Goal: Task Accomplishment & Management: Complete application form

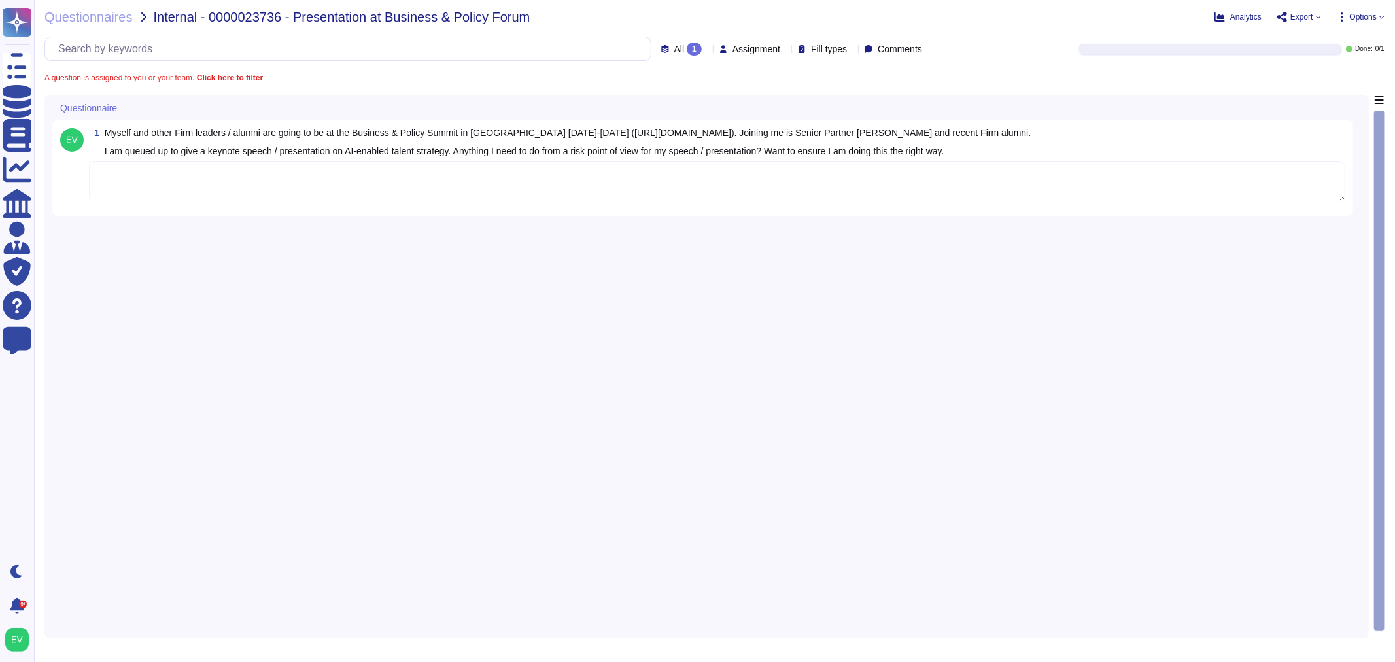
click at [186, 178] on textarea at bounding box center [717, 181] width 1256 height 41
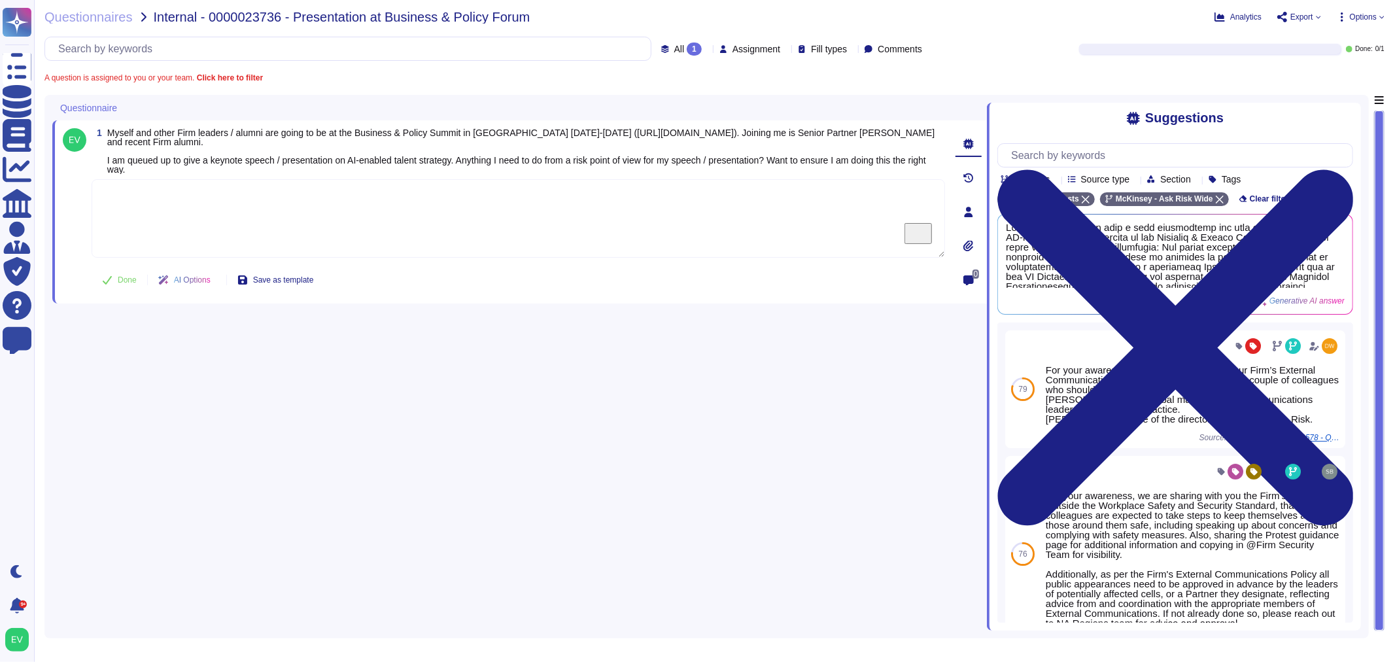
paste textarea "We are connecting you with @[PERSON_NAME] and @[PERSON_NAME] for guidance."
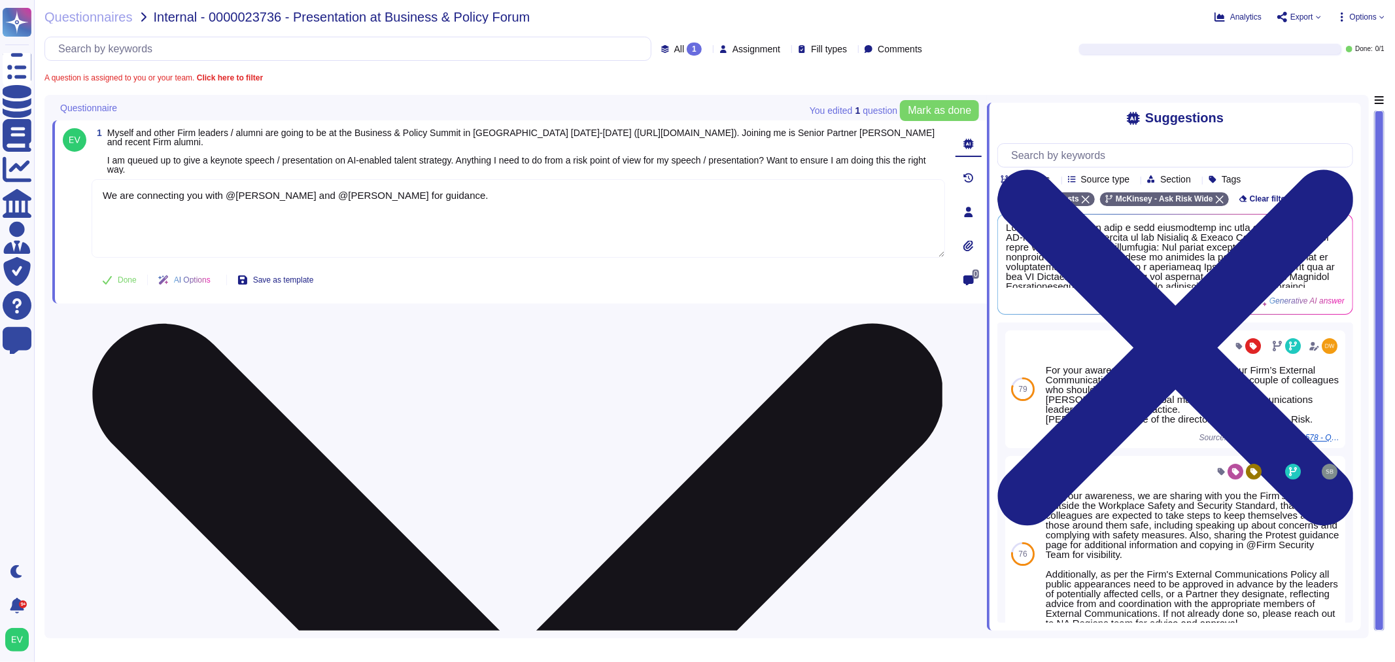
click at [103, 192] on textarea "We are connecting you with @[PERSON_NAME] and @[PERSON_NAME] for guidance." at bounding box center [518, 218] width 853 height 78
paste textarea "approve given the context of it being a policy event. I’m sure [PERSON_NAME] ca…"
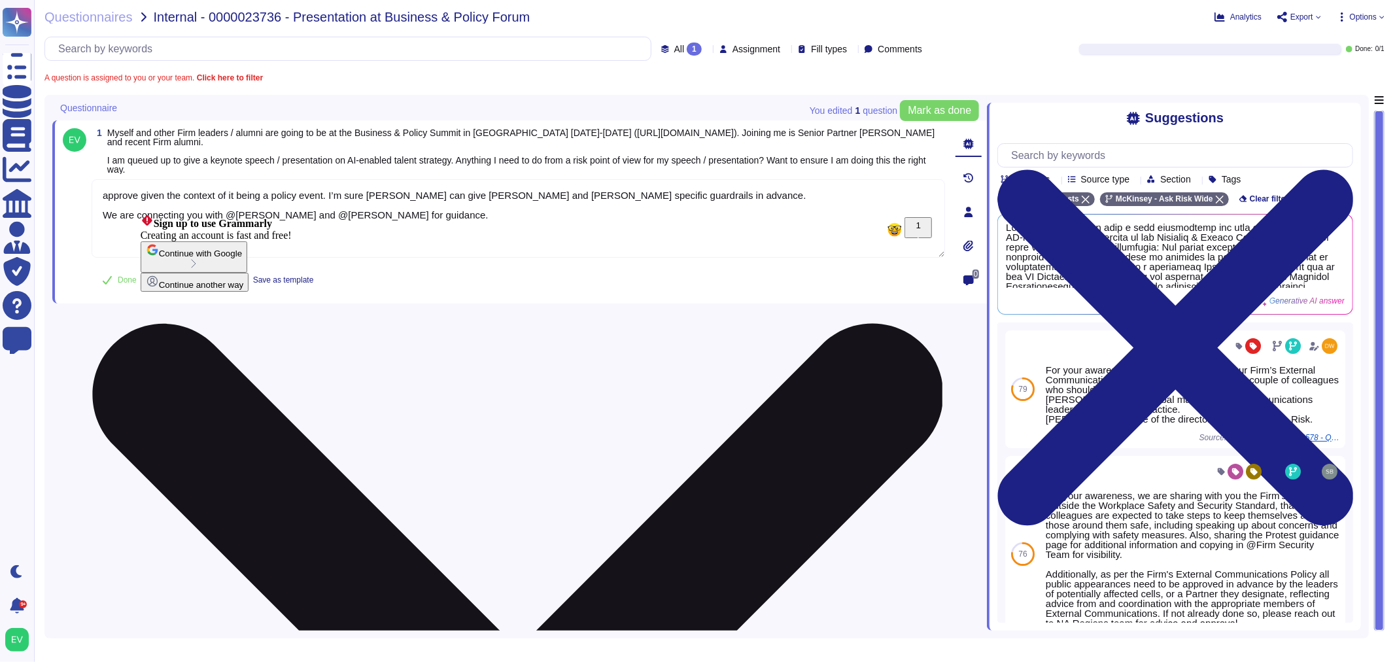
click at [138, 196] on textarea "approve given the context of it being a policy event. I’m sure [PERSON_NAME] ca…" at bounding box center [518, 218] width 853 height 78
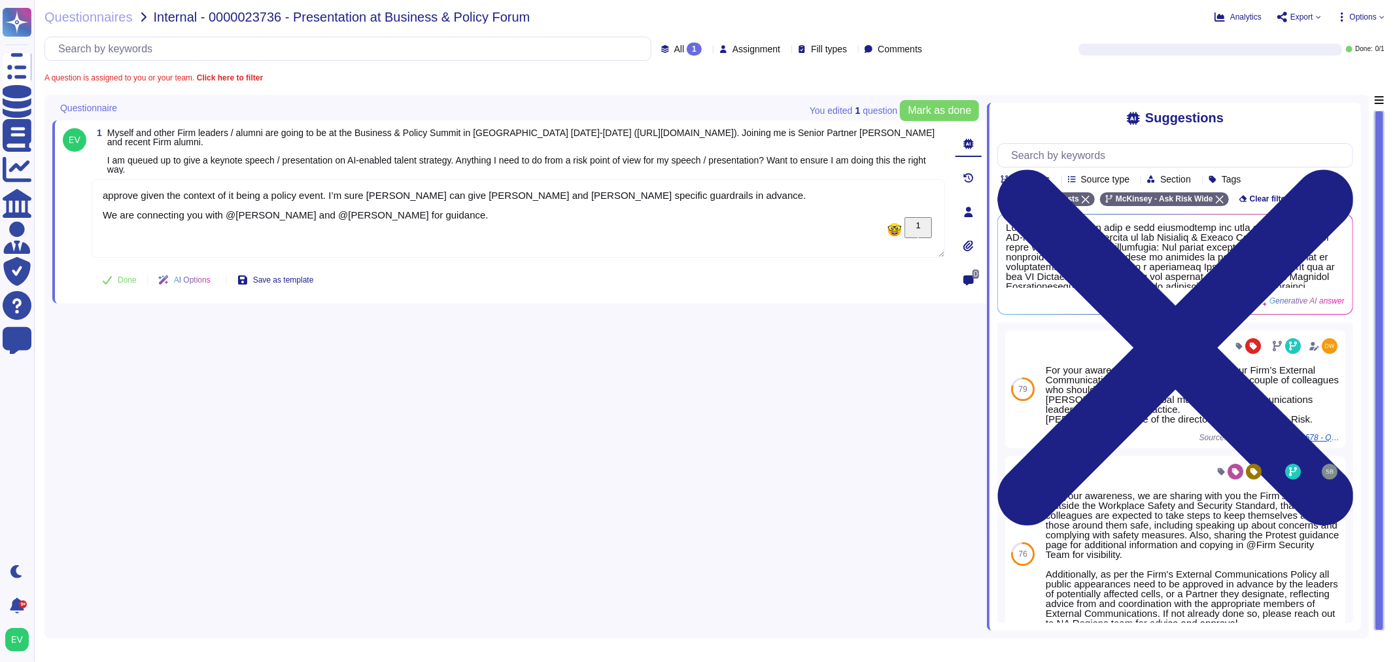
drag, startPoint x: 138, startPoint y: 196, endPoint x: 82, endPoint y: 192, distance: 56.4
click at [82, 192] on div "1 Myself and other Firm leaders / alumni are going to be at the Business & Poli…" at bounding box center [504, 211] width 882 height 167
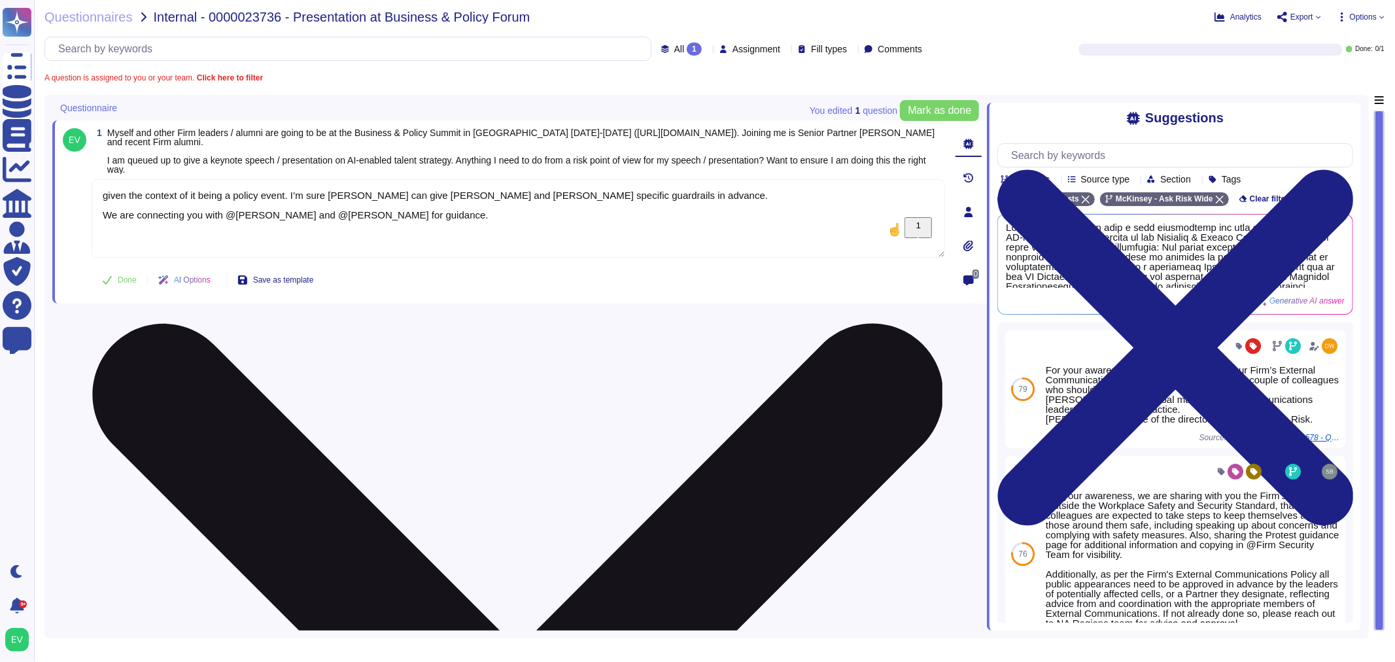
click at [101, 213] on textarea "given the context of it being a policy event. I’m sure Sharmeen can give Umar a…" at bounding box center [518, 218] width 853 height 78
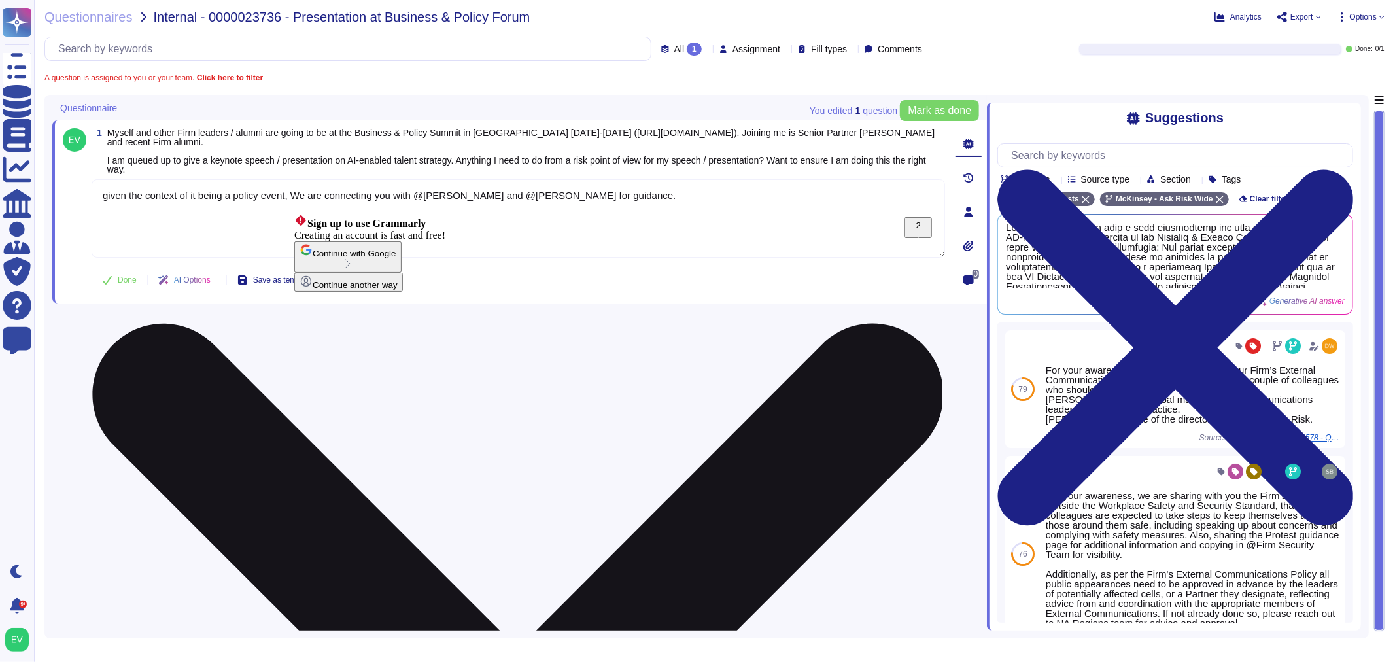
click at [303, 195] on textarea "given the context of it being a policy event, We are connecting you with @Sharm…" at bounding box center [518, 218] width 853 height 78
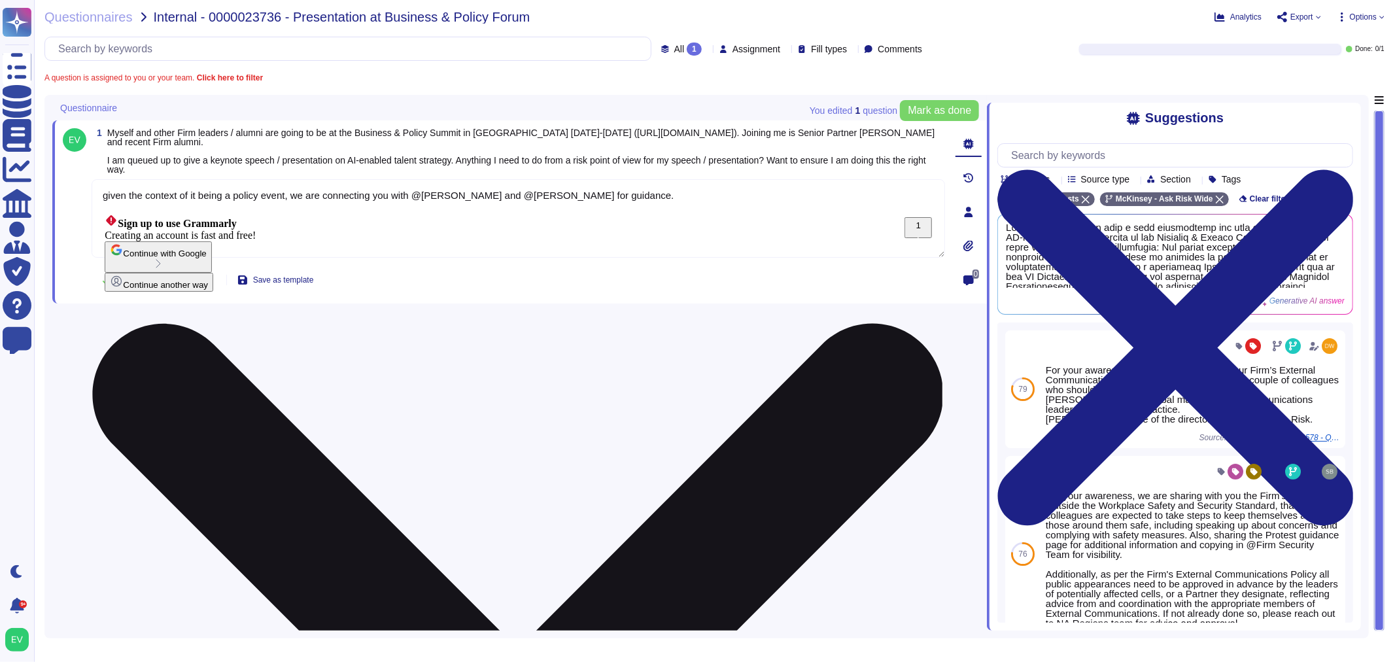
click at [109, 191] on textarea "given the context of it being a policy event, we are connecting you with @Sharm…" at bounding box center [518, 218] width 853 height 78
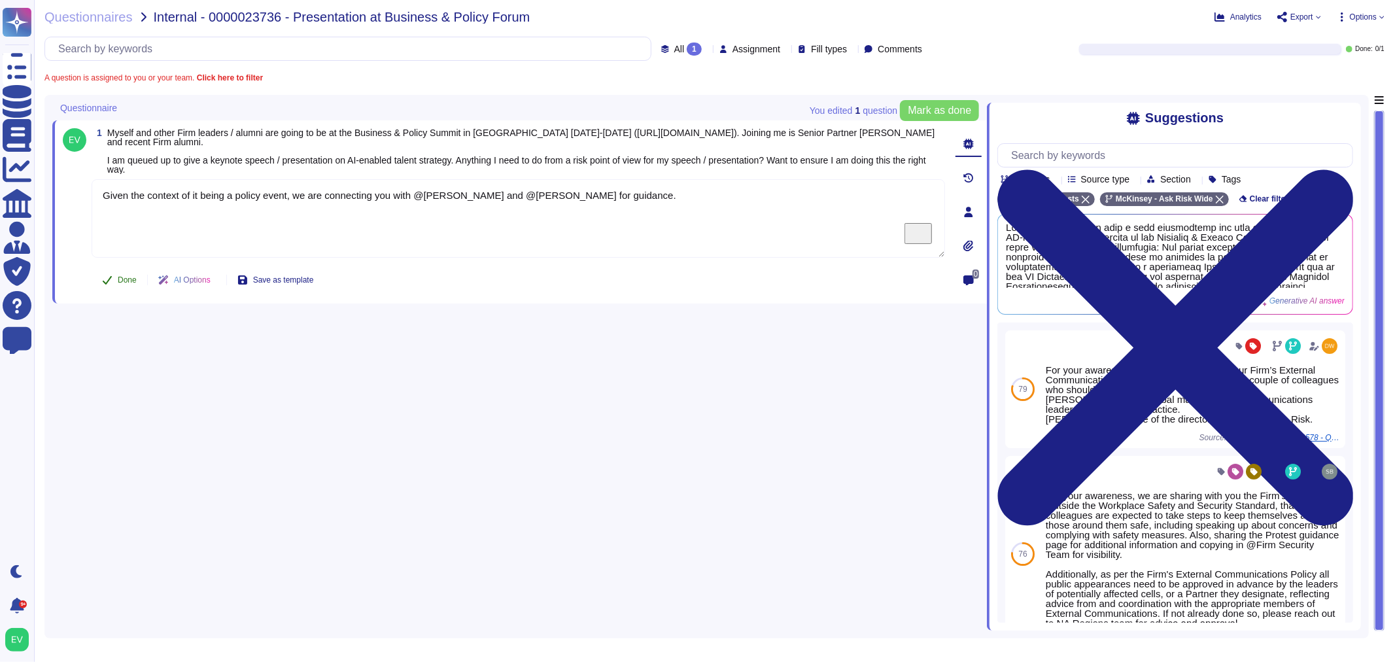
type textarea "Given the context of it being a policy event, we are connecting you with @Sharm…"
click at [127, 281] on span "Done" at bounding box center [127, 280] width 19 height 8
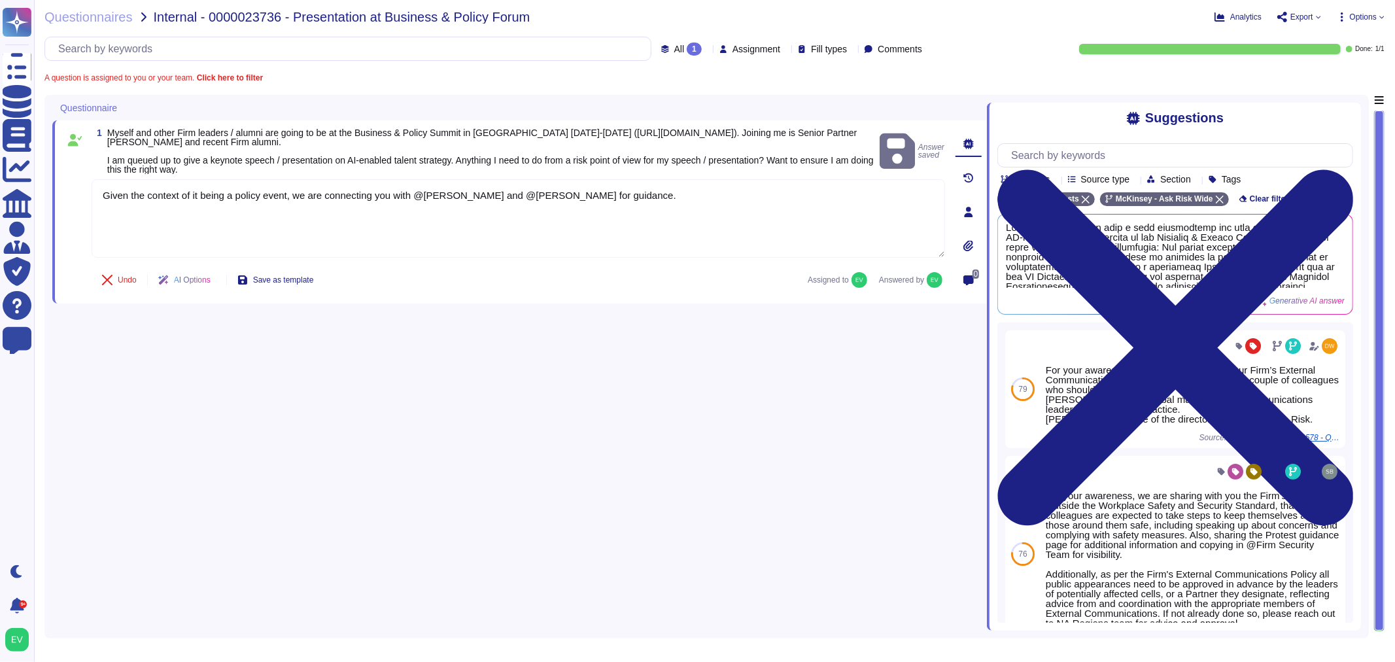
click at [98, 26] on div "Questionnaires Internal - 0000023736 - Presentation at Business & Policy Forum …" at bounding box center [714, 331] width 1361 height 662
click at [95, 22] on span "Questionnaires" at bounding box center [88, 16] width 88 height 13
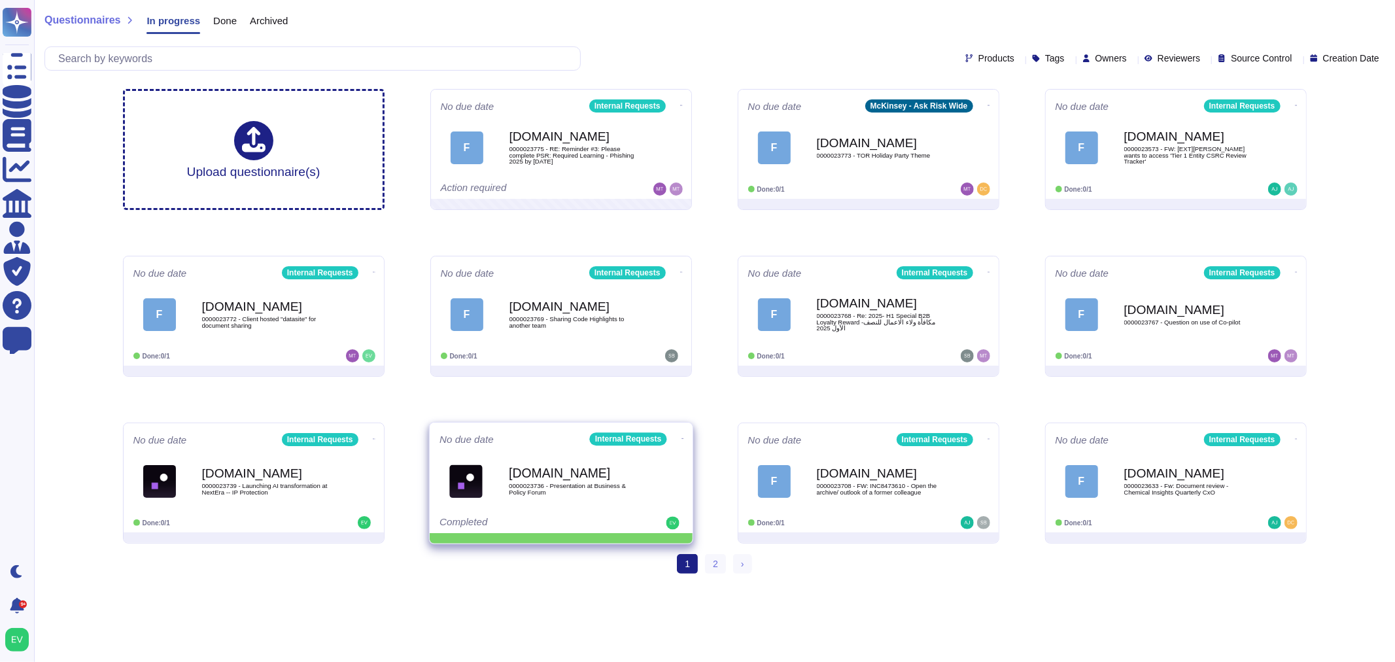
click at [681, 440] on icon at bounding box center [682, 438] width 3 height 3
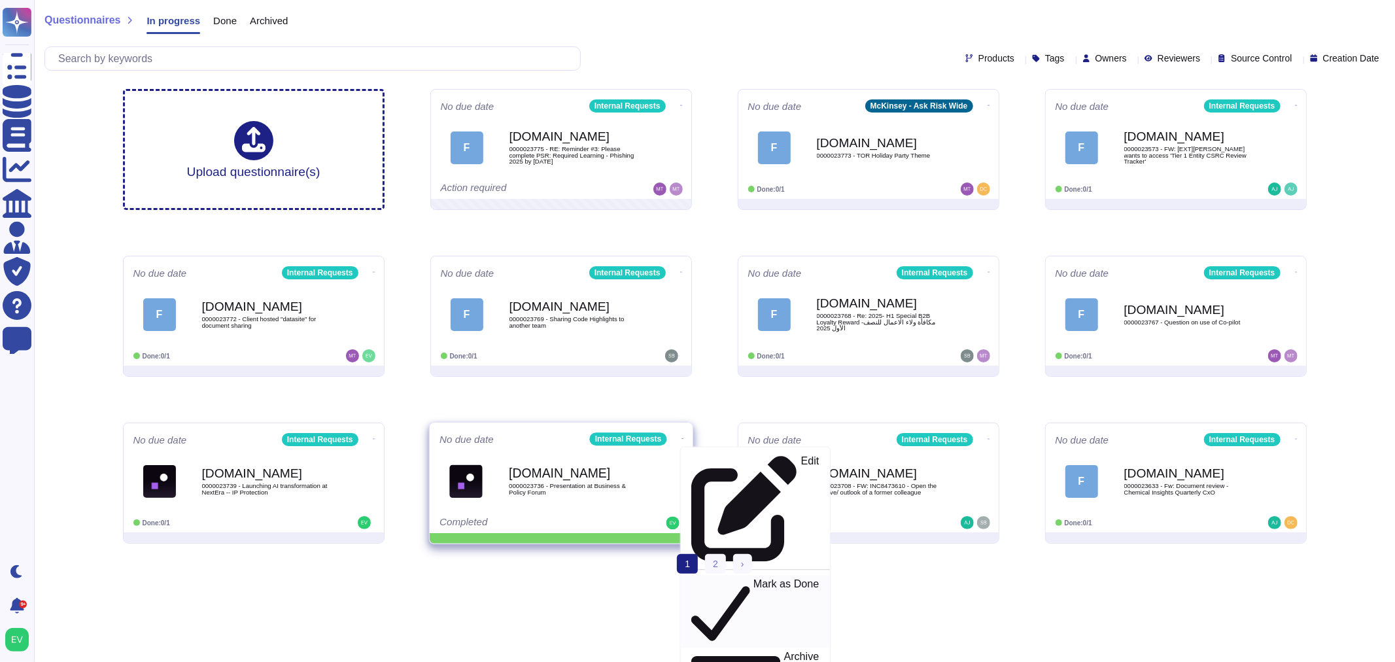
click at [753, 579] on p "Mark as Done" at bounding box center [786, 612] width 66 height 67
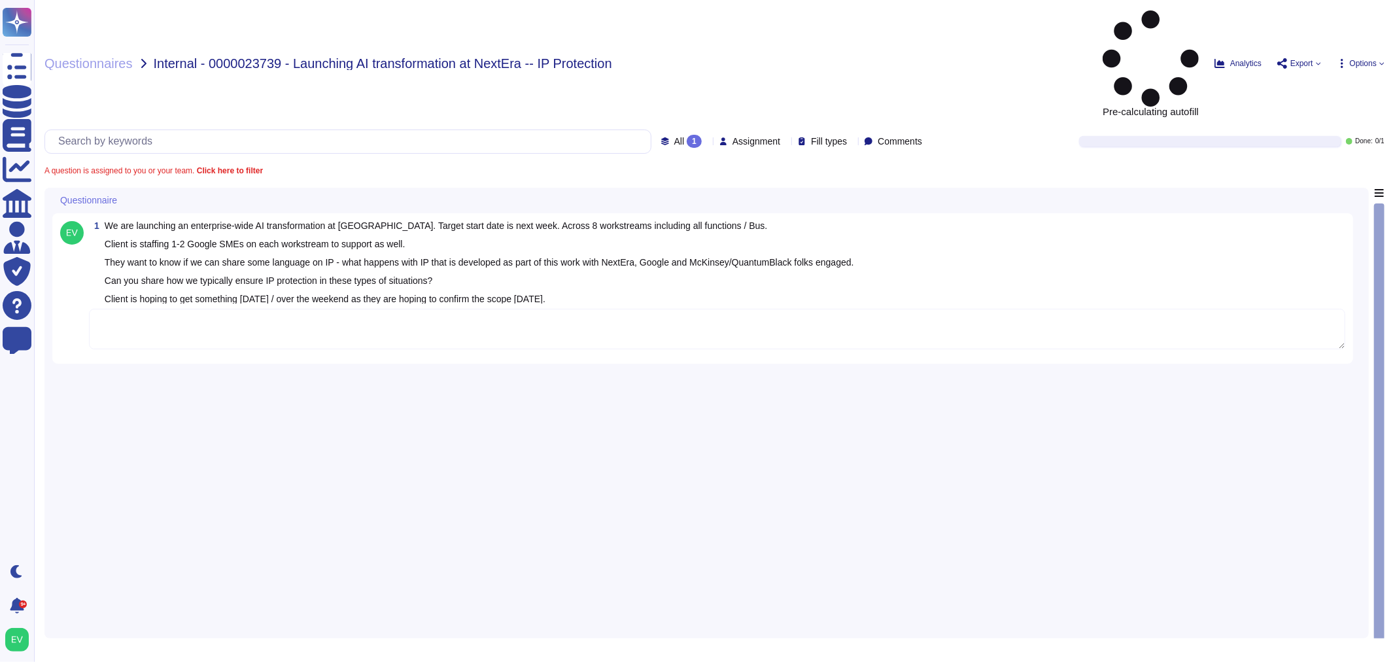
click at [139, 309] on textarea at bounding box center [717, 329] width 1256 height 41
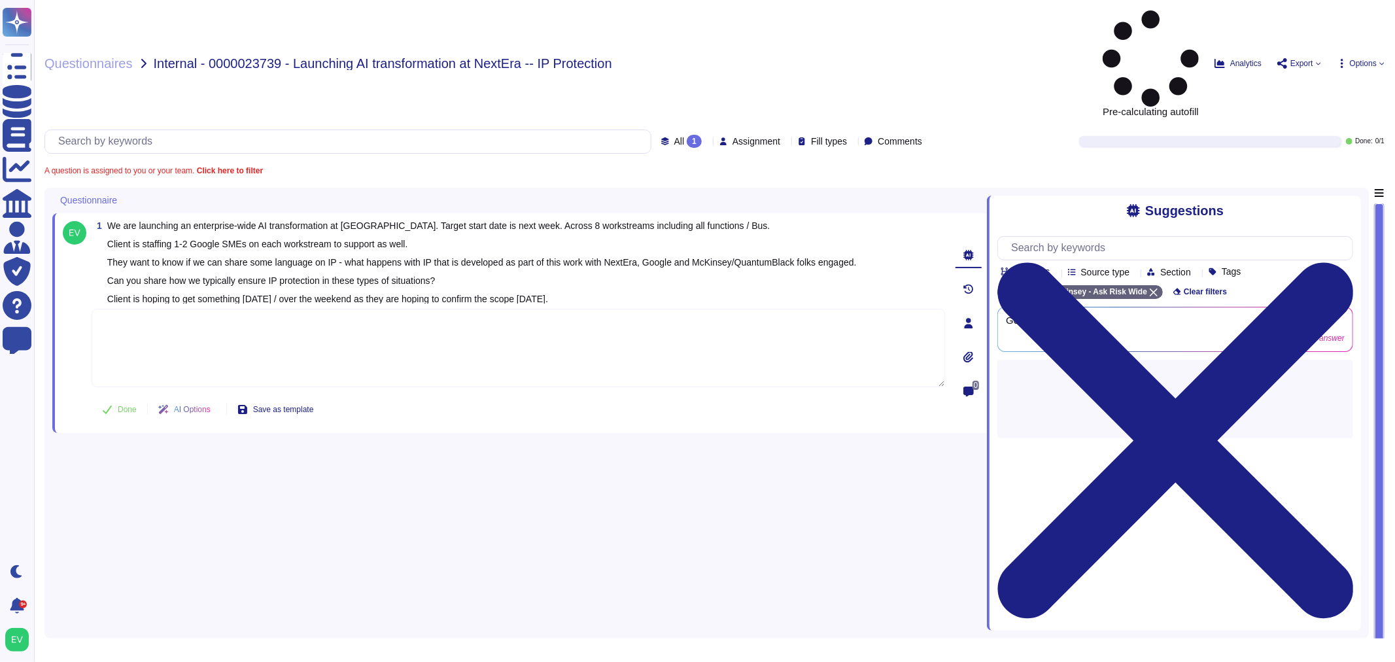
click at [201, 309] on textarea at bounding box center [518, 348] width 853 height 78
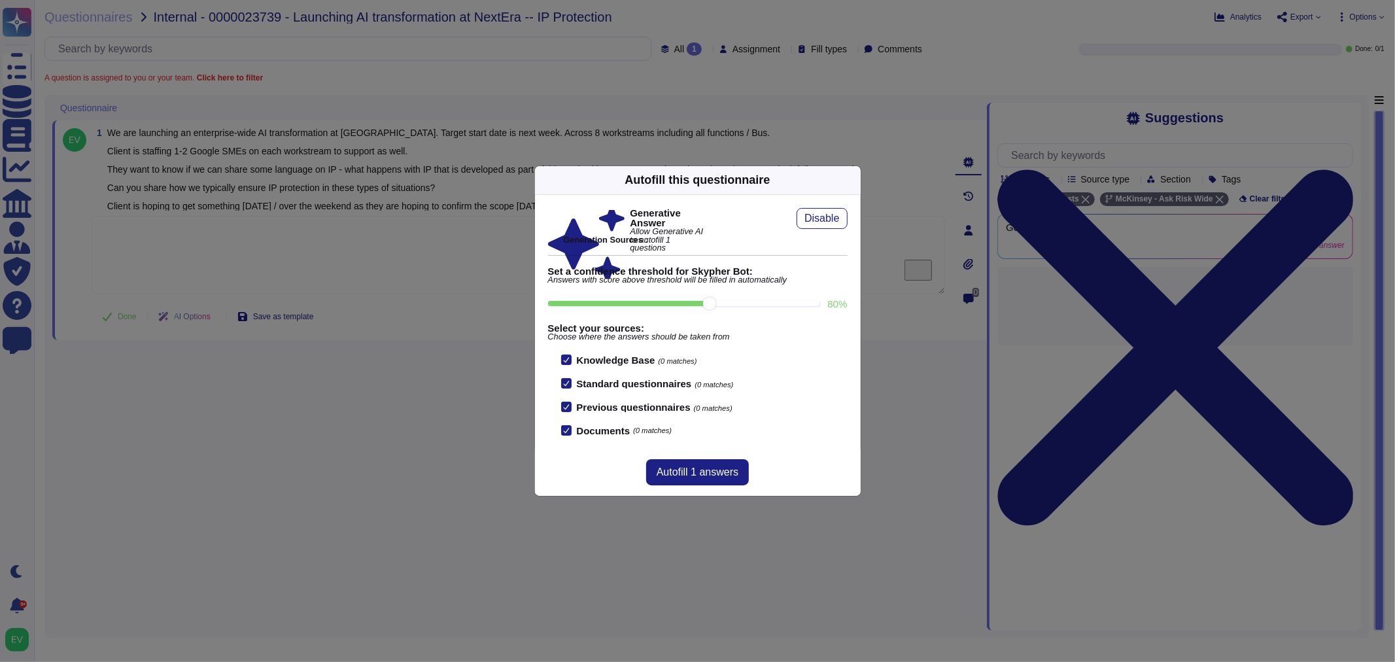
click at [193, 255] on div "Autofill this questionnaire Generative Answer Allow Generative AI to autofill 1…" at bounding box center [697, 331] width 1395 height 662
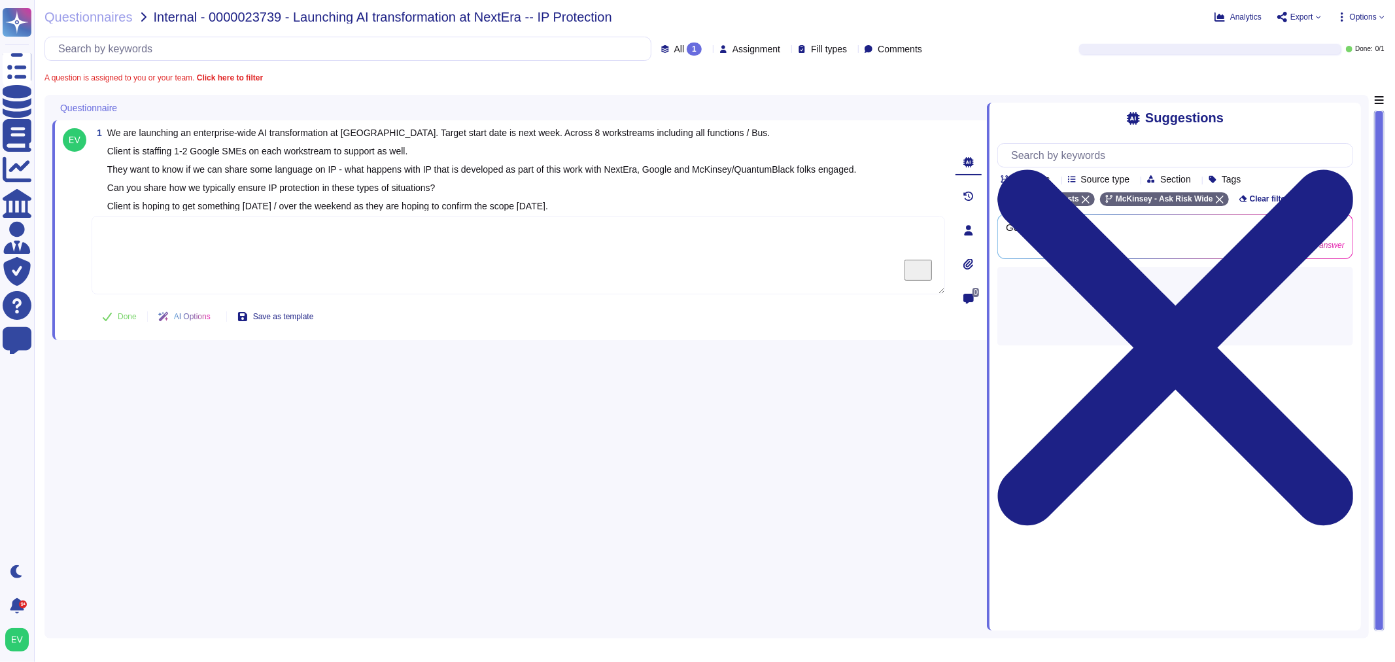
click at [210, 229] on textarea "To enrich screen reader interactions, please activate Accessibility in Grammarl…" at bounding box center [518, 255] width 853 height 78
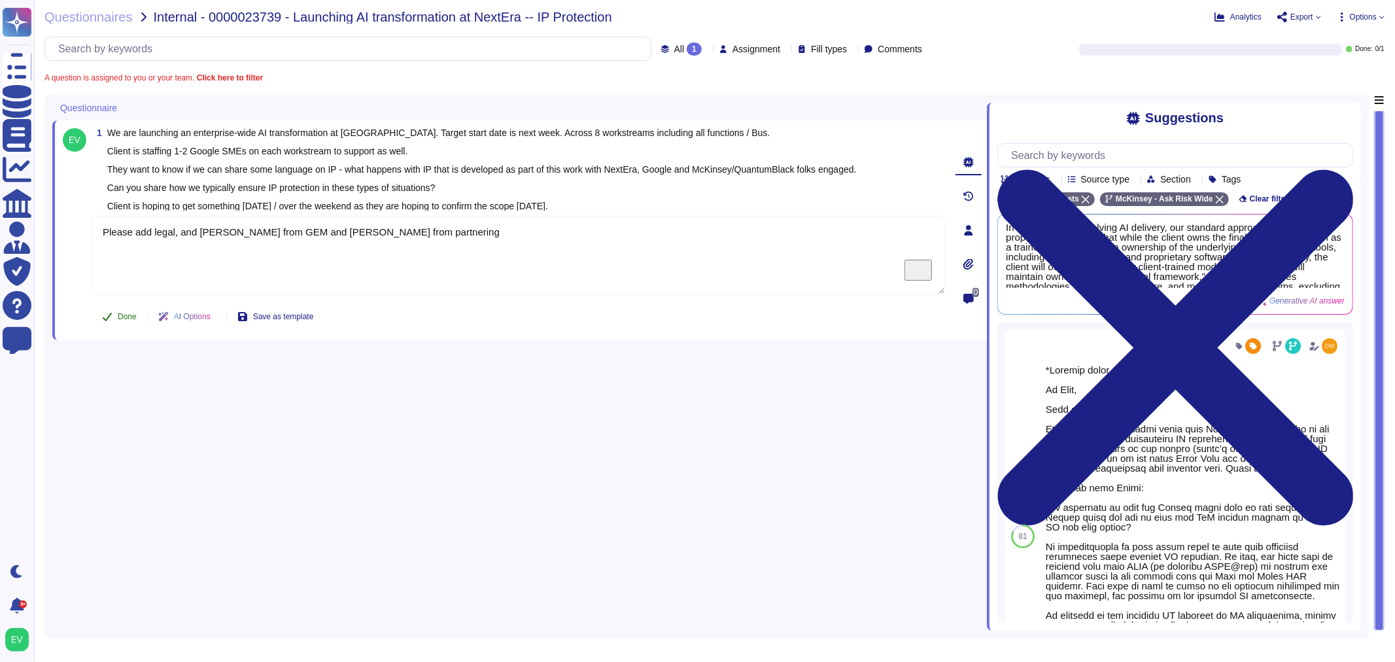
type textarea "Please add legal, and [PERSON_NAME] from GEM and [PERSON_NAME] from partnering"
click at [118, 314] on span "Done" at bounding box center [127, 317] width 19 height 8
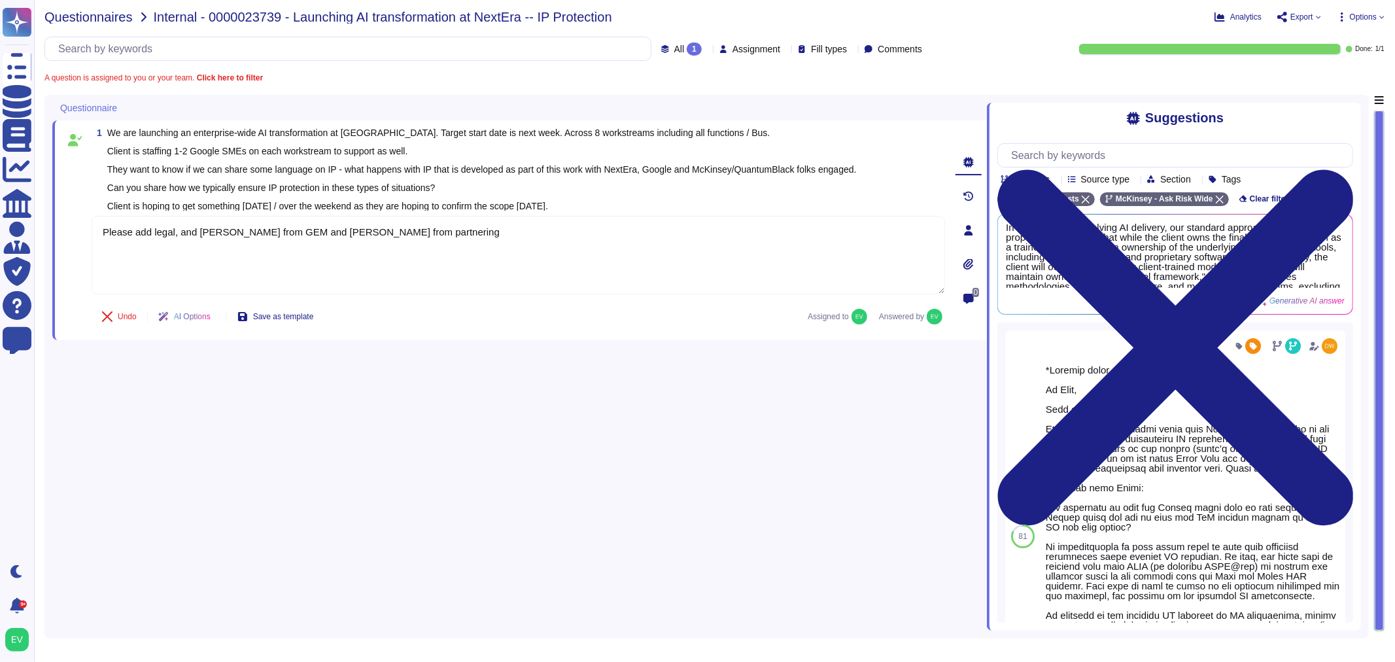
click at [93, 23] on span "Questionnaires" at bounding box center [88, 16] width 88 height 13
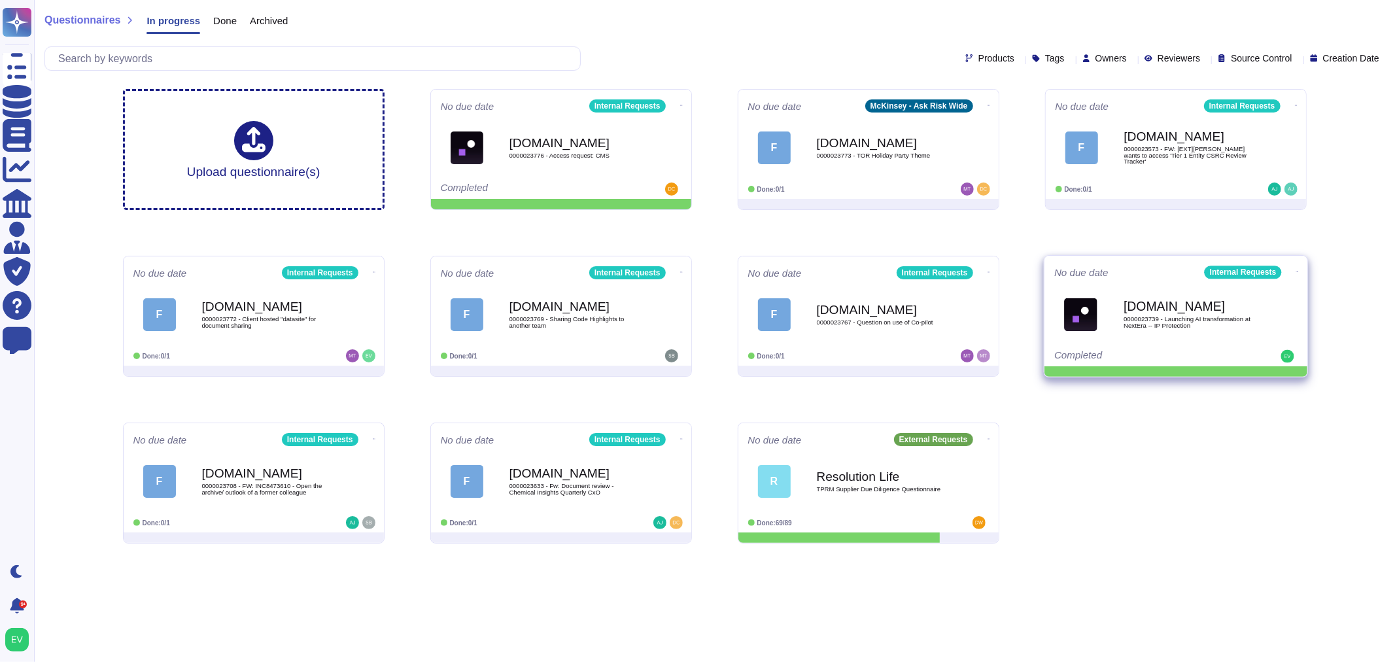
click at [1295, 273] on icon at bounding box center [1296, 271] width 3 height 3
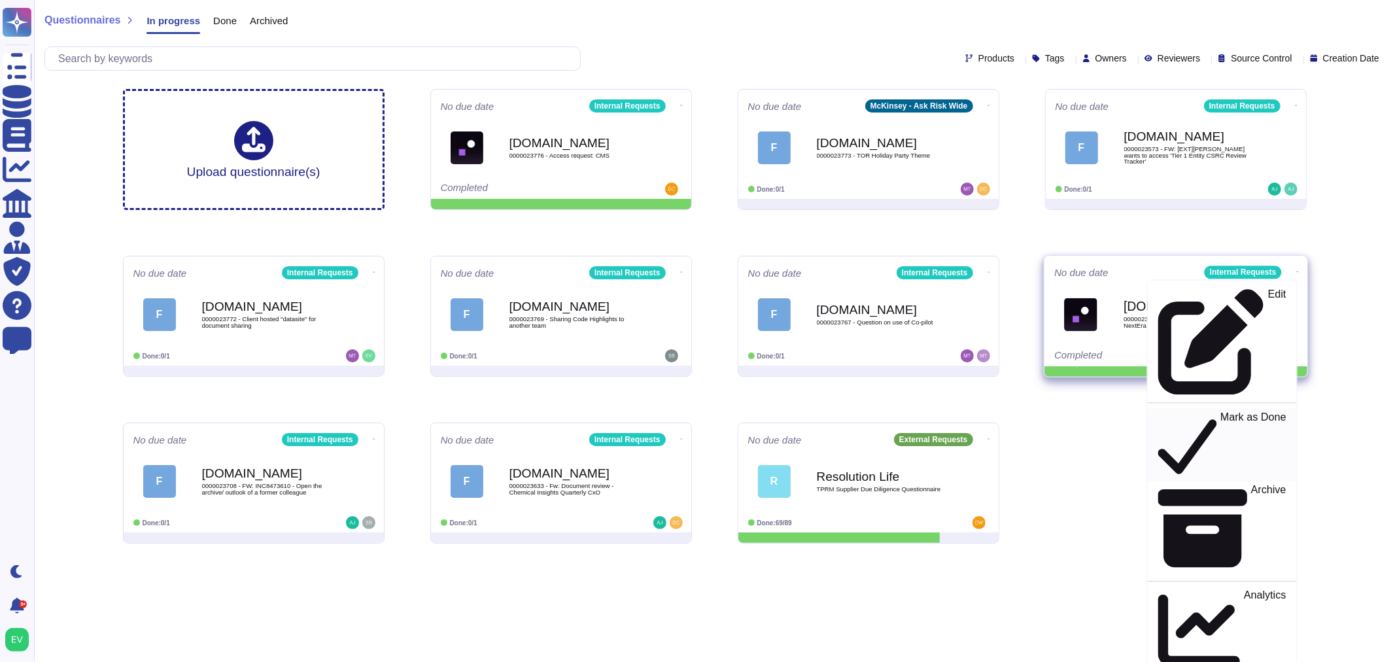
click at [1228, 412] on p "Mark as Done" at bounding box center [1253, 445] width 66 height 67
